Goal: Task Accomplishment & Management: Manage account settings

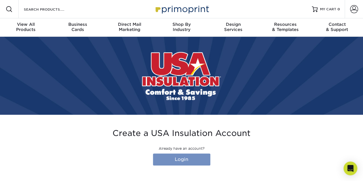
type input "[EMAIL_ADDRESS][DOMAIN_NAME]"
click at [191, 159] on link "Login" at bounding box center [181, 160] width 57 height 12
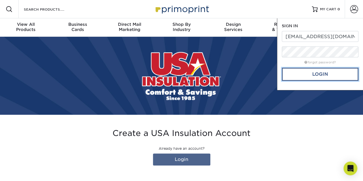
click at [308, 76] on link "Login" at bounding box center [320, 74] width 77 height 13
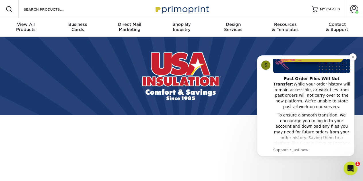
scroll to position [86, 0]
click at [355, 58] on button "Dismiss notification" at bounding box center [352, 56] width 7 height 7
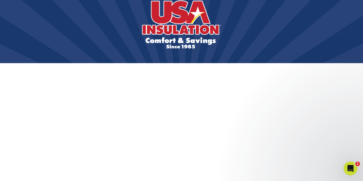
scroll to position [0, 0]
